Goal: Transaction & Acquisition: Purchase product/service

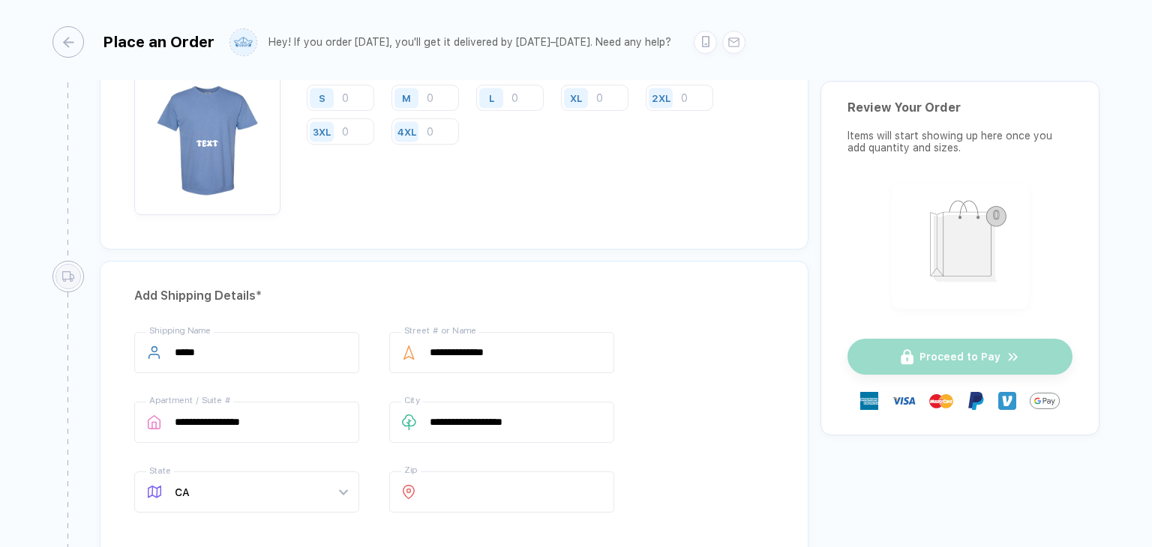
scroll to position [750, 0]
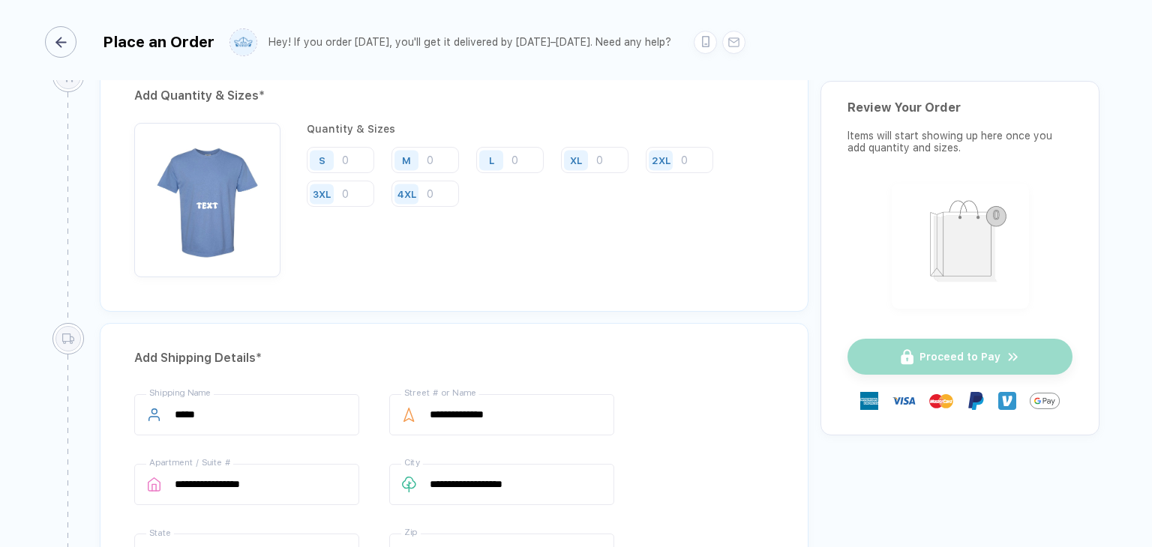
click at [61, 42] on line "button" at bounding box center [60, 42] width 9 height 0
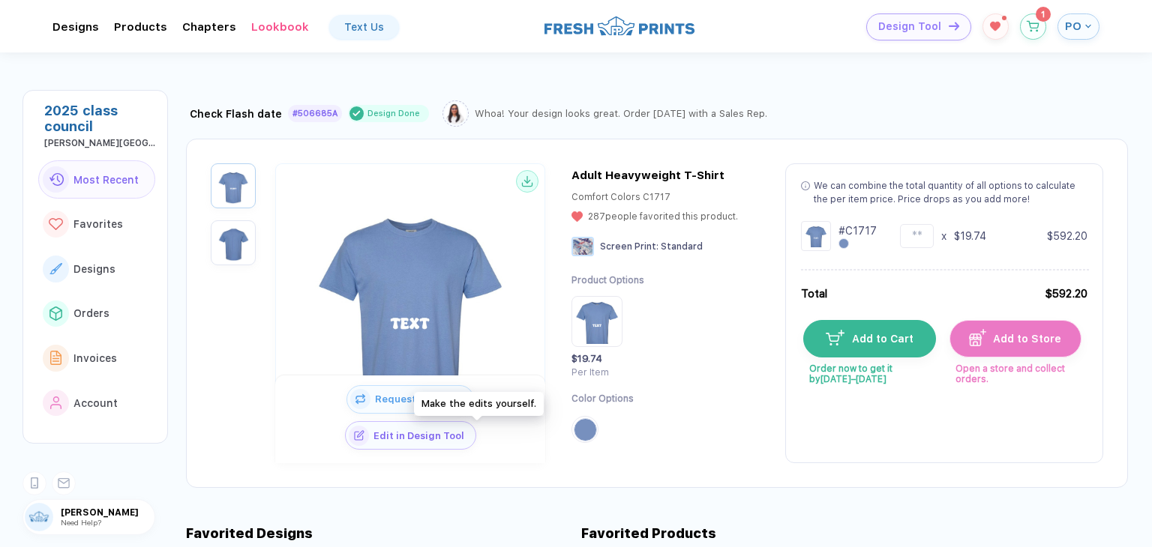
click at [472, 439] on span "Edit in Design Tool" at bounding box center [422, 435] width 106 height 11
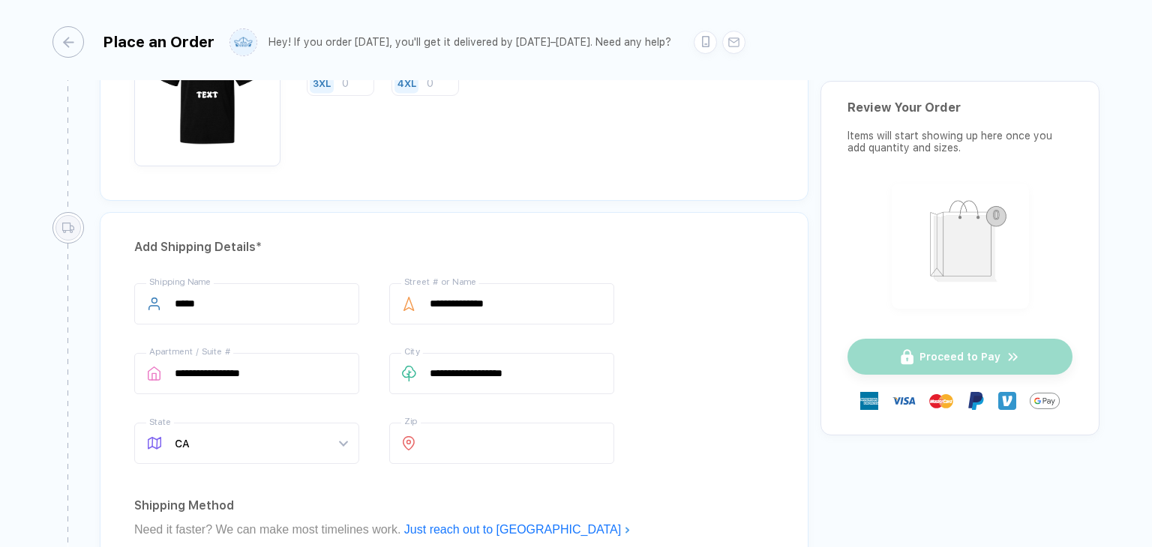
scroll to position [1125, 0]
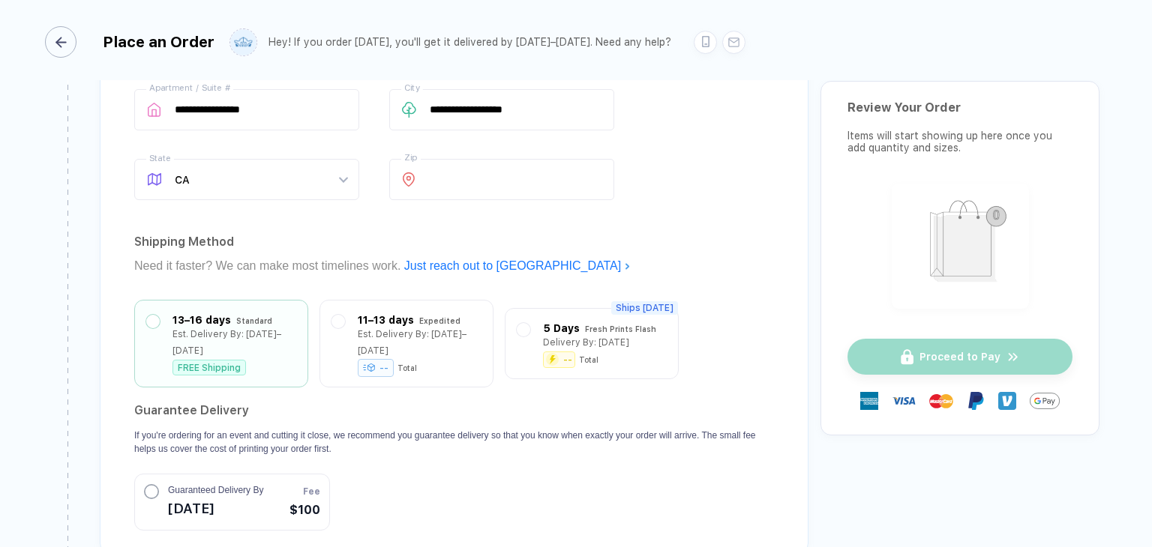
click at [66, 39] on icon "button" at bounding box center [60, 42] width 11 height 11
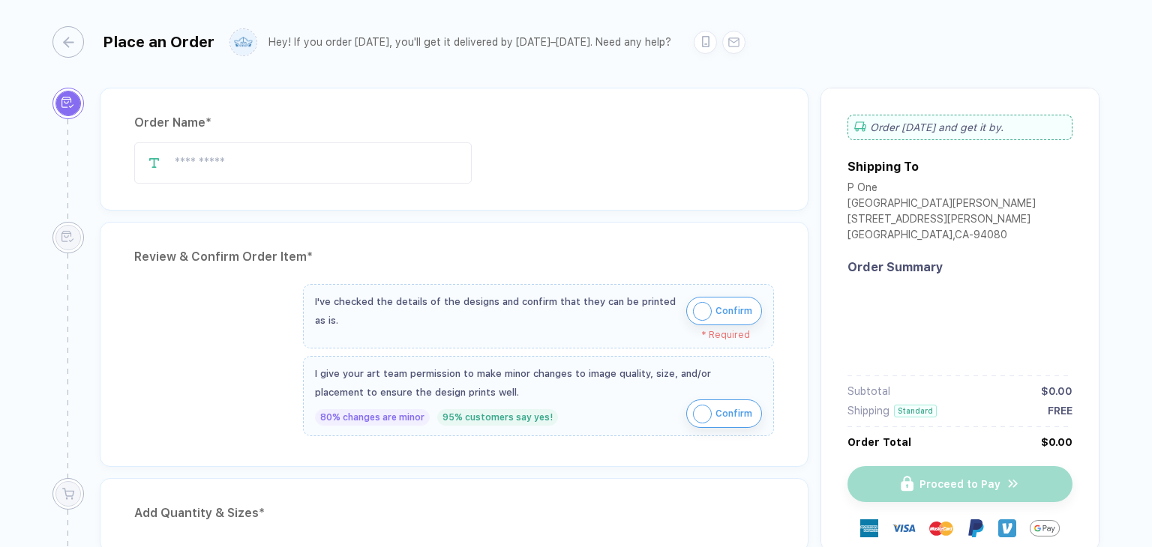
type input "**********"
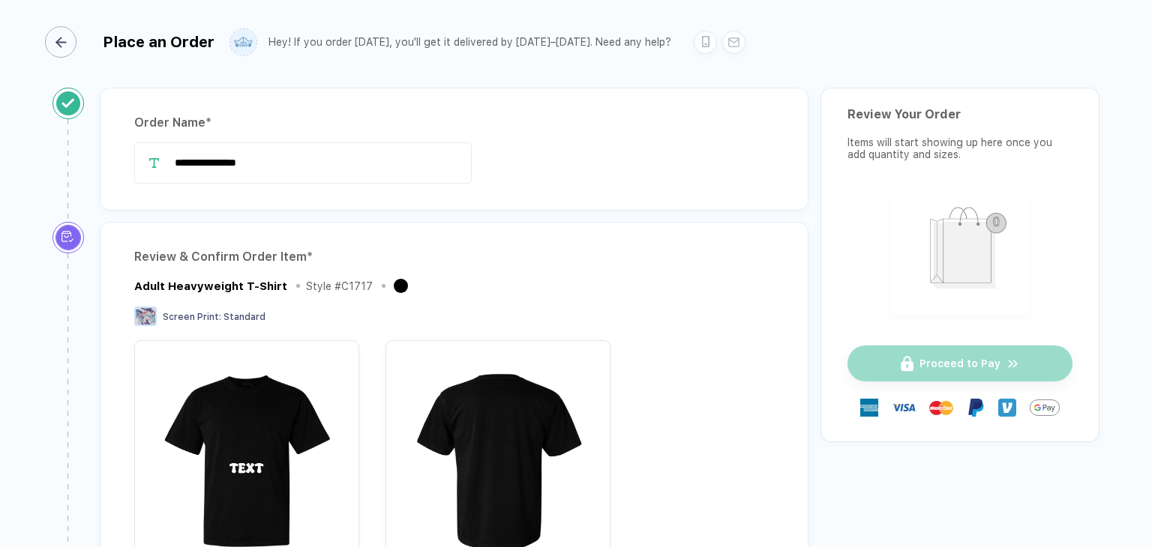
click at [63, 40] on icon "button" at bounding box center [60, 42] width 11 height 11
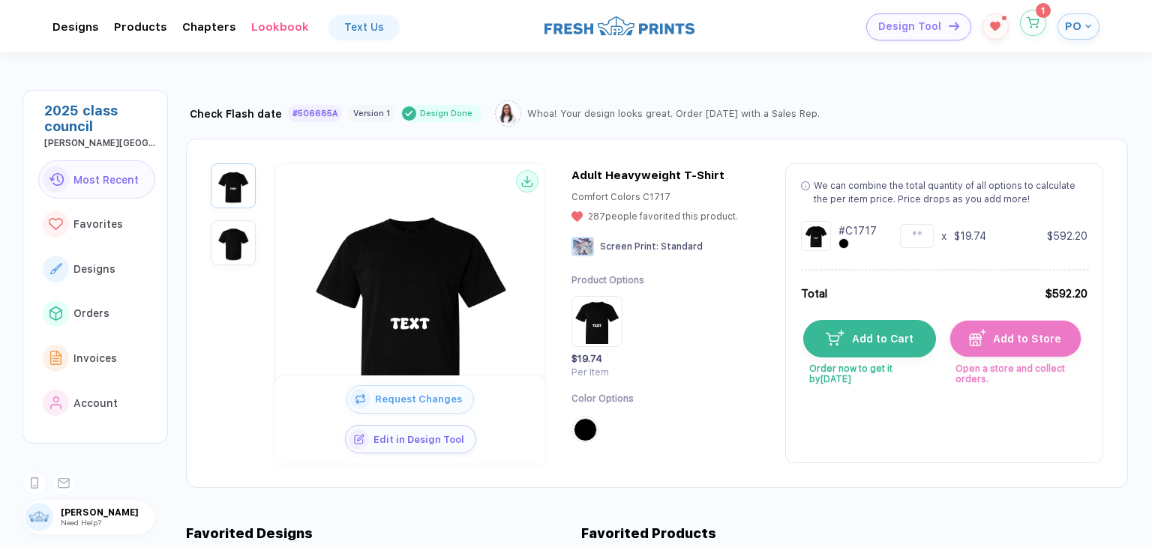
click at [1033, 14] on button "button" at bounding box center [1033, 23] width 26 height 26
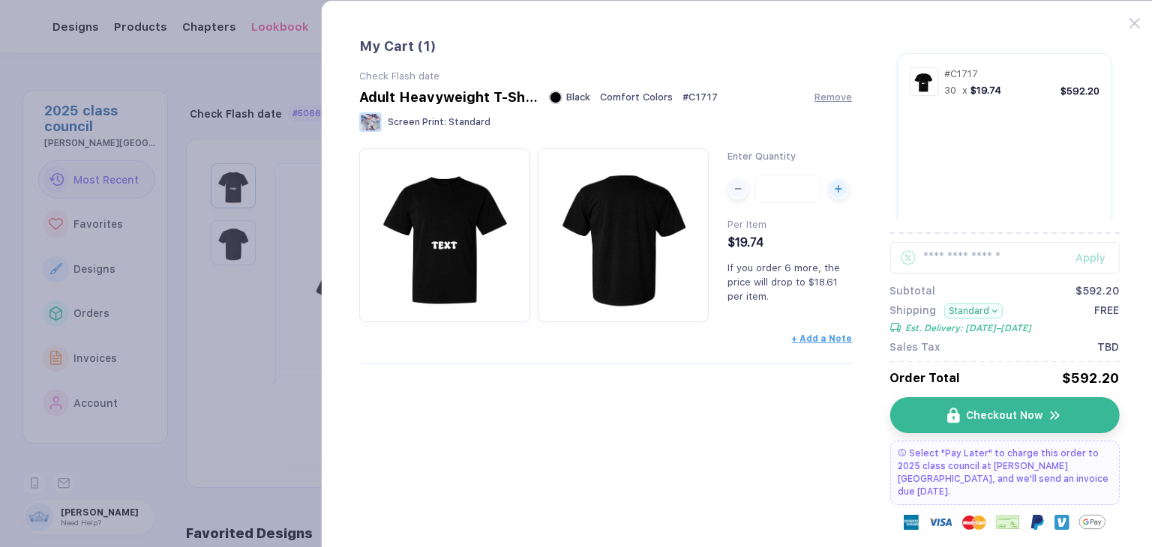
click at [979, 316] on button "Standard" at bounding box center [972, 311] width 59 height 15
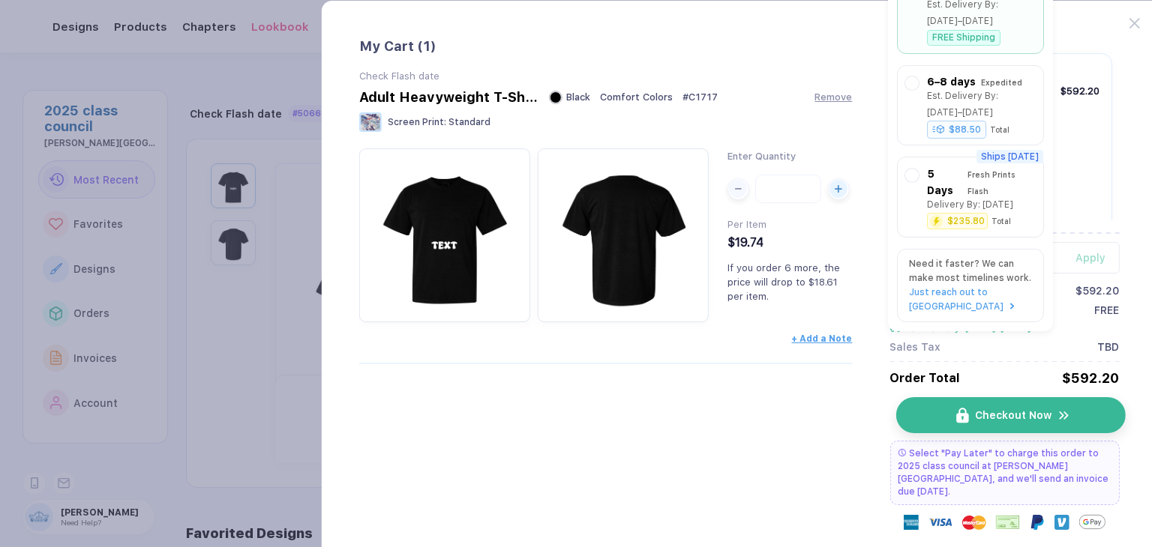
click at [1032, 415] on span "Checkout Now" at bounding box center [1013, 415] width 76 height 12
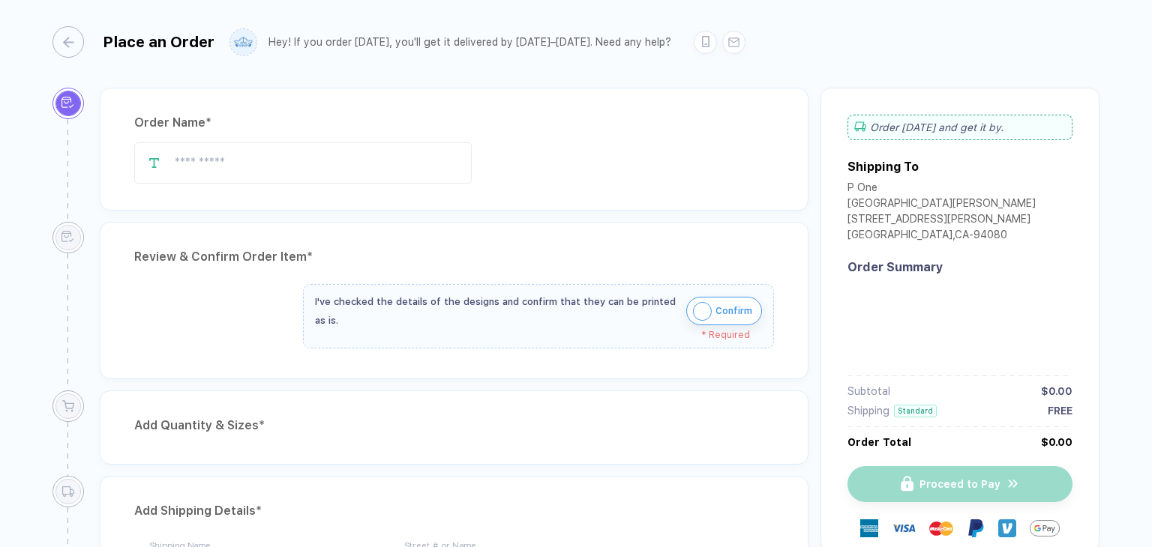
type input "**********"
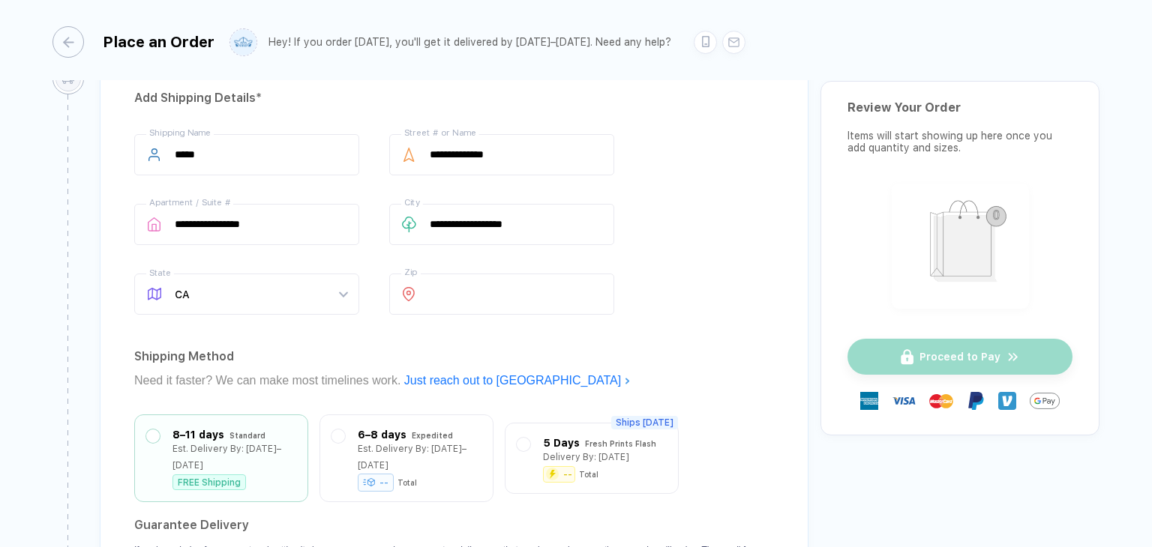
scroll to position [1050, 0]
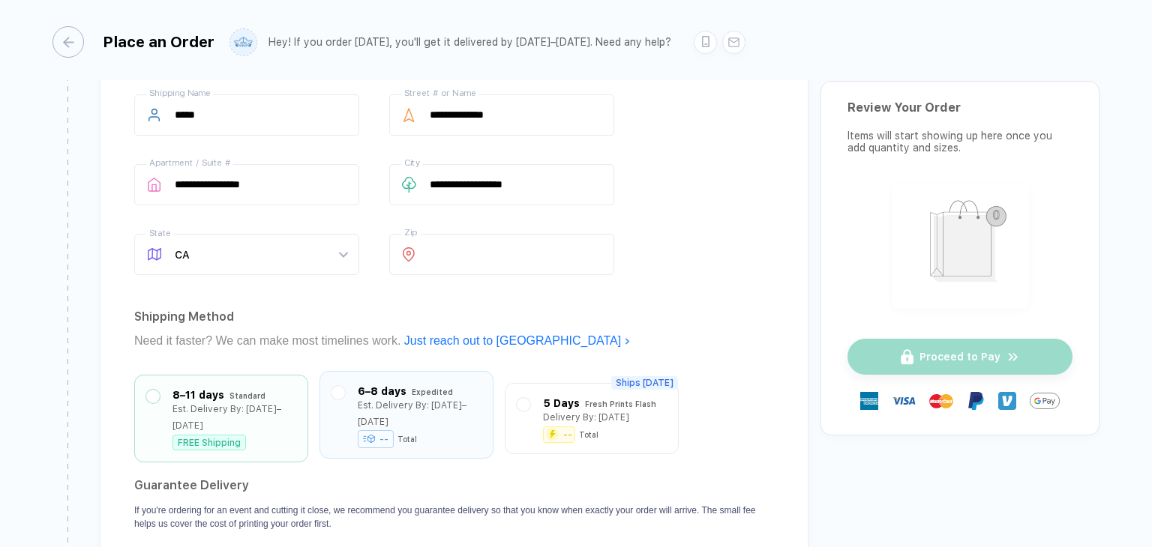
click at [344, 383] on div "6–8 days Expedited Est. Delivery By: [DATE]–[DATE] -- Total" at bounding box center [406, 415] width 150 height 64
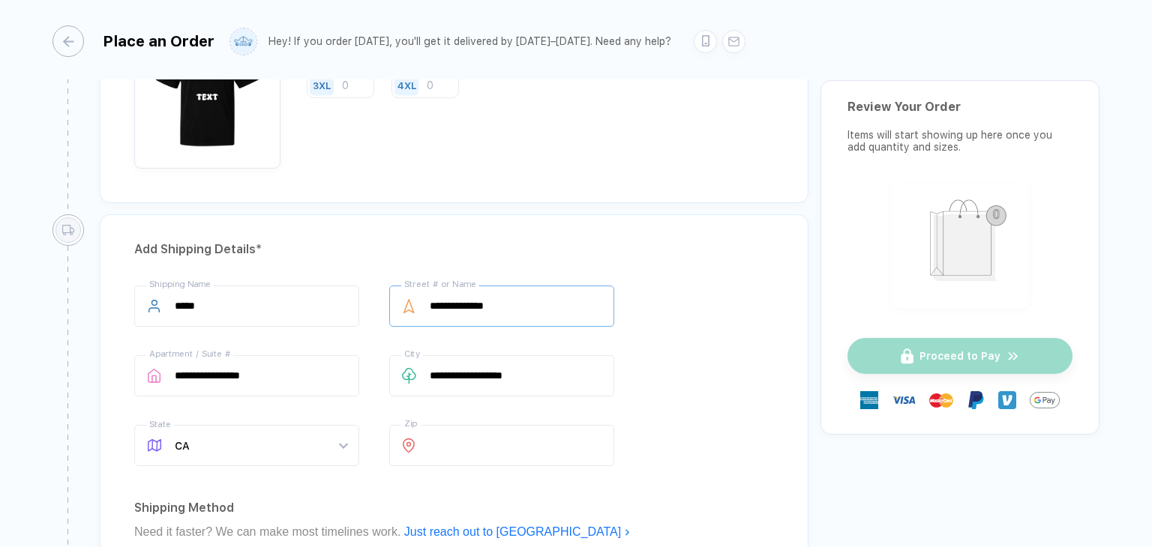
scroll to position [1107, 0]
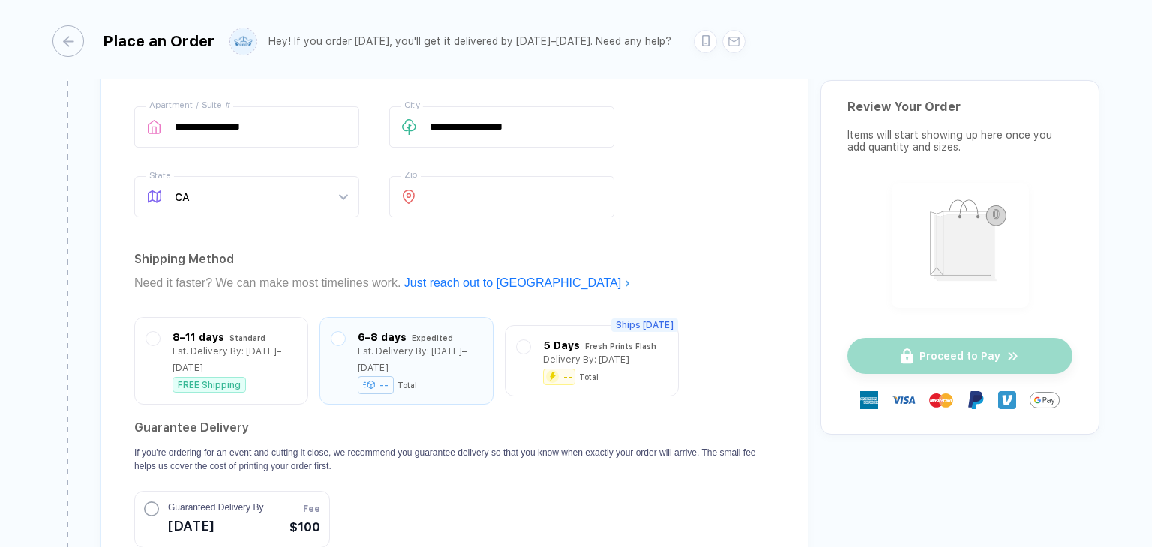
click at [84, 41] on div "Place an Order" at bounding box center [133, 40] width 162 height 31
click at [66, 49] on div "button" at bounding box center [60, 40] width 31 height 31
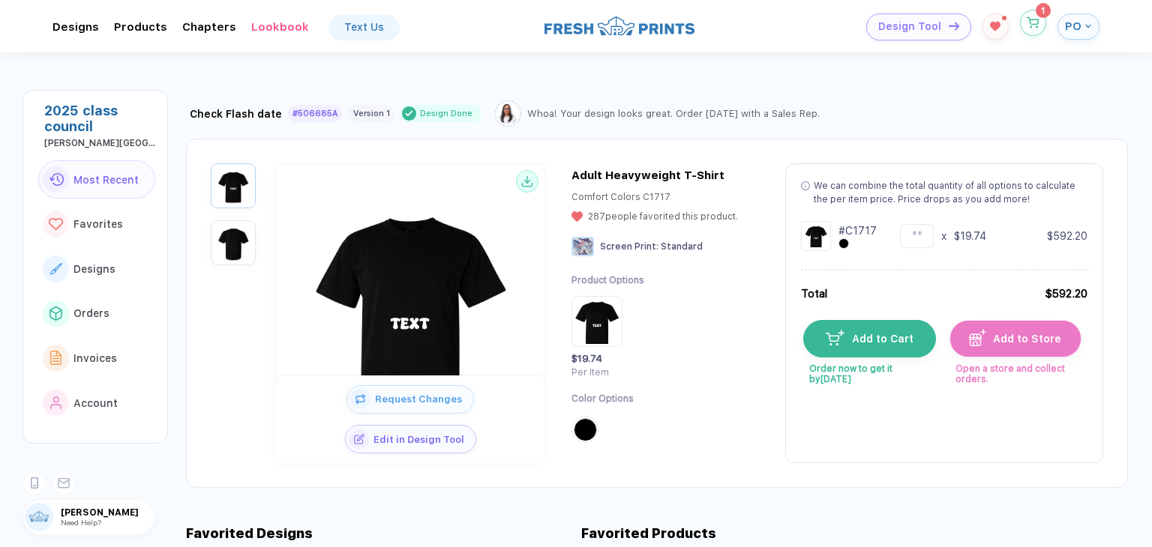
click at [1030, 31] on button "button" at bounding box center [1033, 23] width 26 height 26
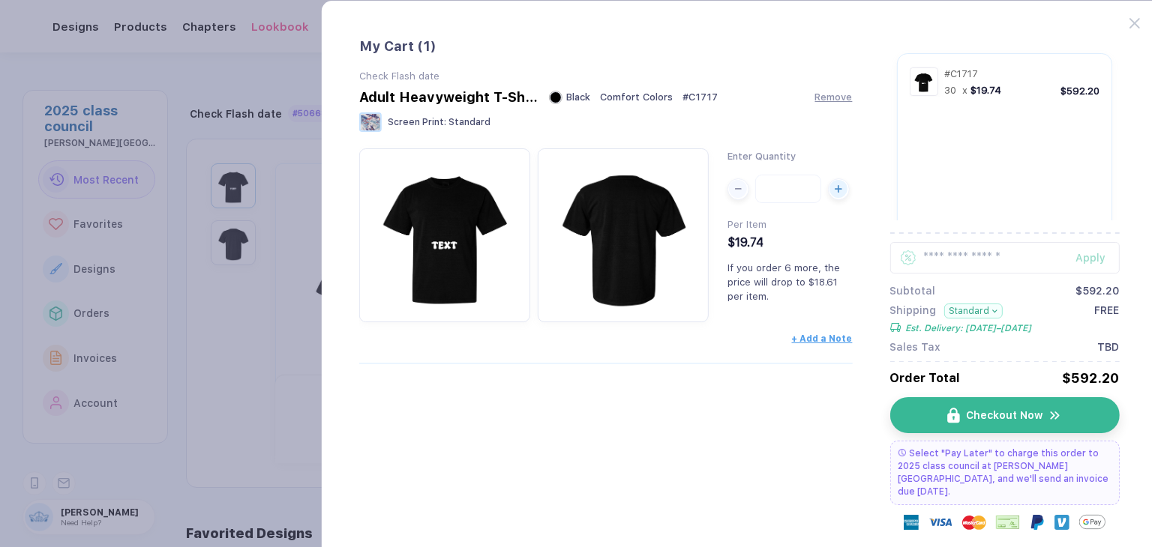
click at [982, 313] on button "Standard" at bounding box center [972, 311] width 59 height 15
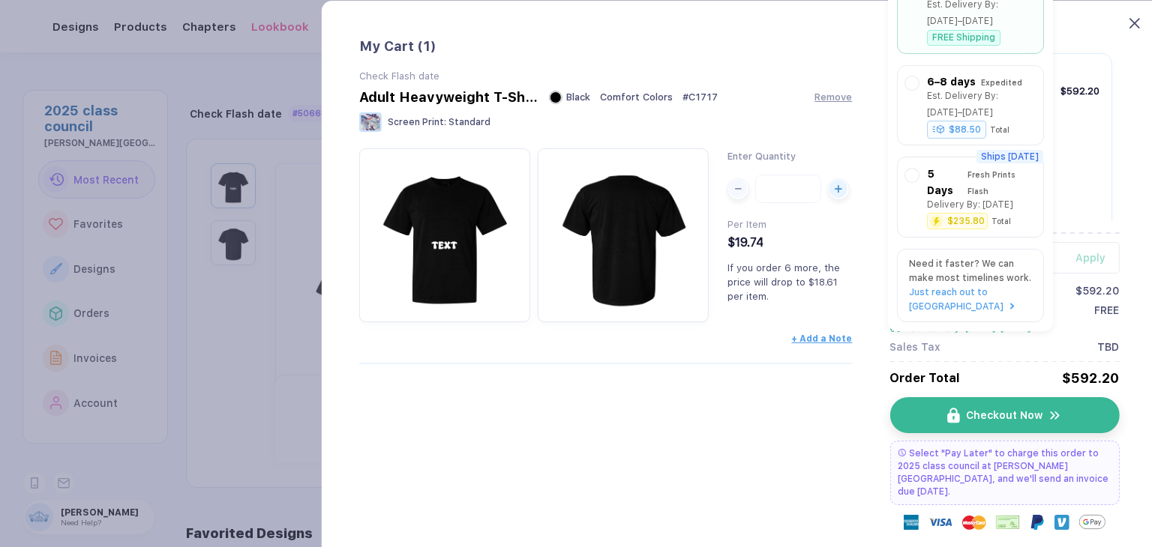
click at [1138, 23] on icon at bounding box center [1134, 23] width 10 height 10
